Goal: Task Accomplishment & Management: Manage account settings

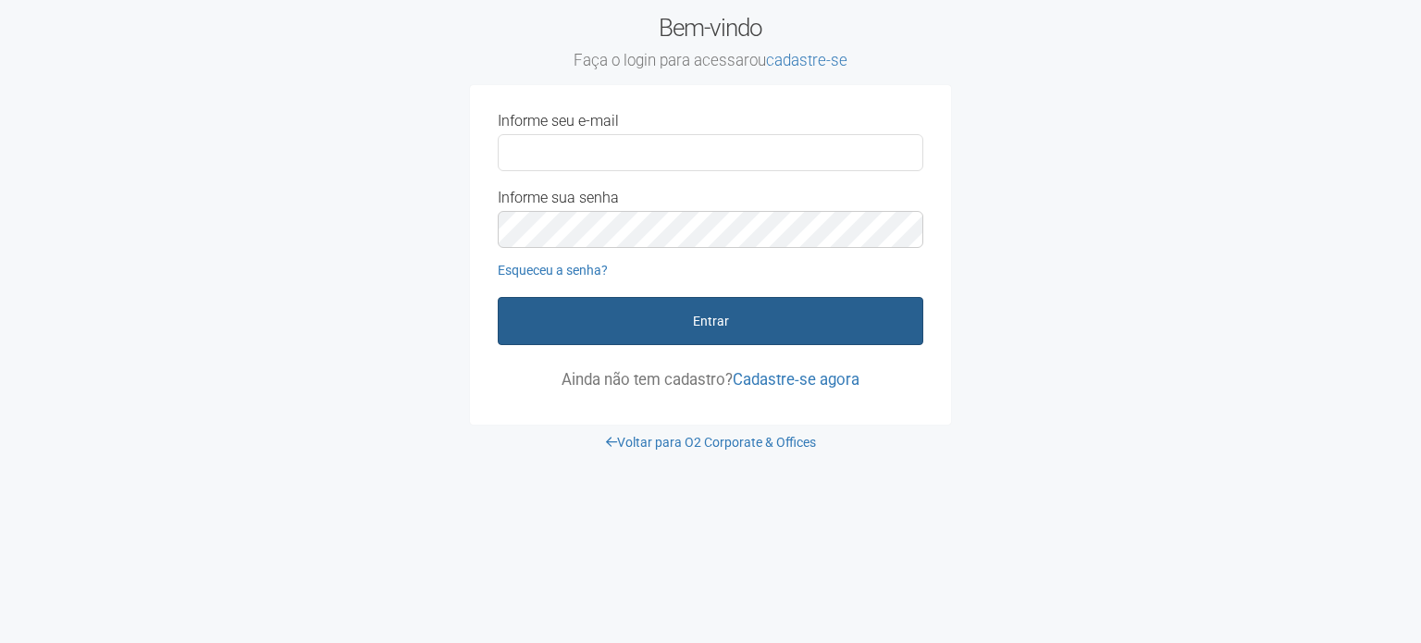
type input "**********"
click at [732, 334] on button "Entrar" at bounding box center [711, 321] width 426 height 48
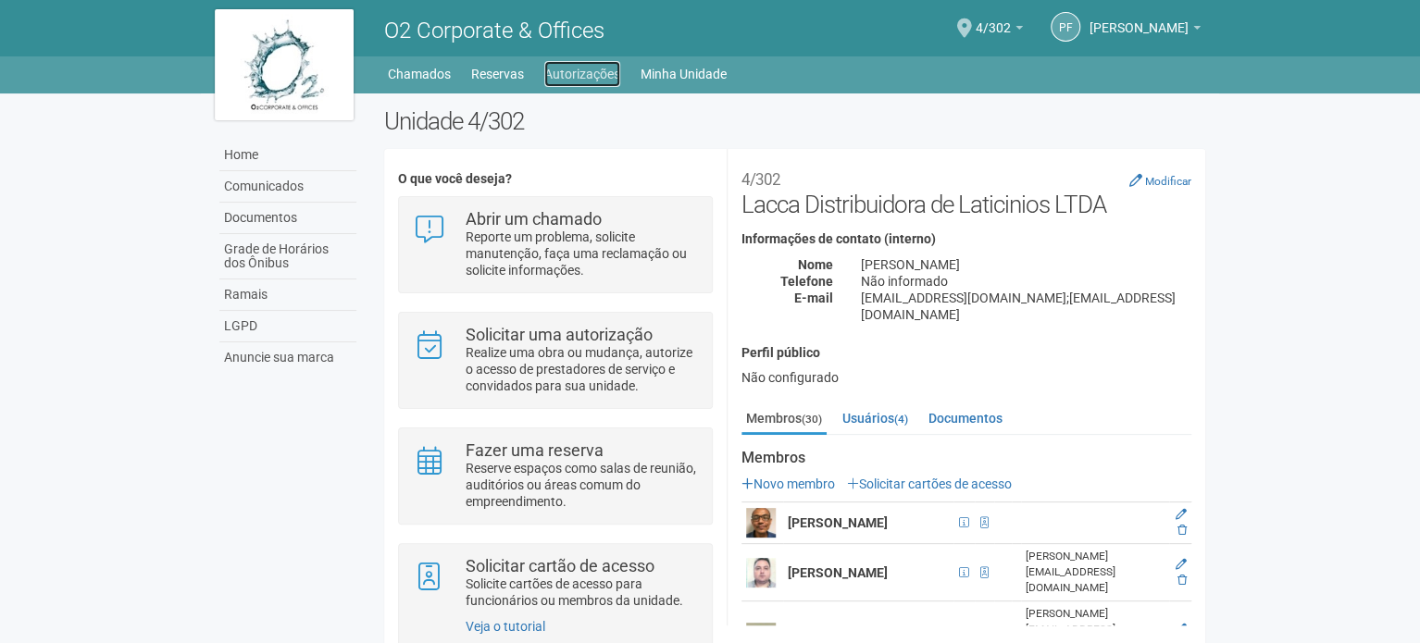
click at [557, 74] on link "Autorizações" at bounding box center [582, 74] width 76 height 26
